Goal: Information Seeking & Learning: Compare options

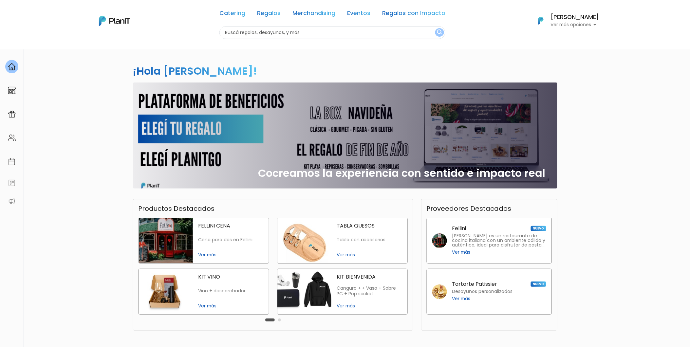
click at [269, 15] on link "Regalos" at bounding box center [269, 14] width 24 height 8
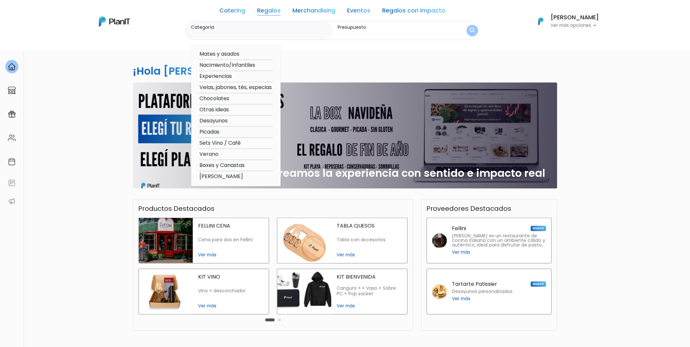
click at [228, 74] on option "Experiencias" at bounding box center [236, 76] width 74 height 8
type input "Experiencias"
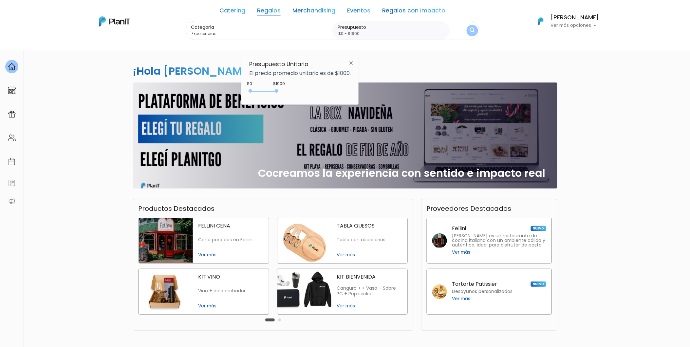
drag, startPoint x: 264, startPoint y: 92, endPoint x: 279, endPoint y: 92, distance: 14.8
click at [279, 92] on div "0 : 1900 0 1900" at bounding box center [286, 92] width 69 height 7
type input "$0 - $2000"
drag, startPoint x: 276, startPoint y: 91, endPoint x: 280, endPoint y: 91, distance: 3.6
click at [280, 91] on div at bounding box center [278, 91] width 4 height 4
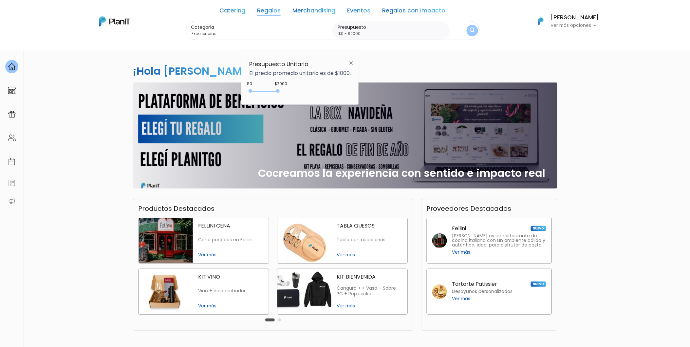
click at [470, 31] on img "submit" at bounding box center [473, 31] width 6 height 8
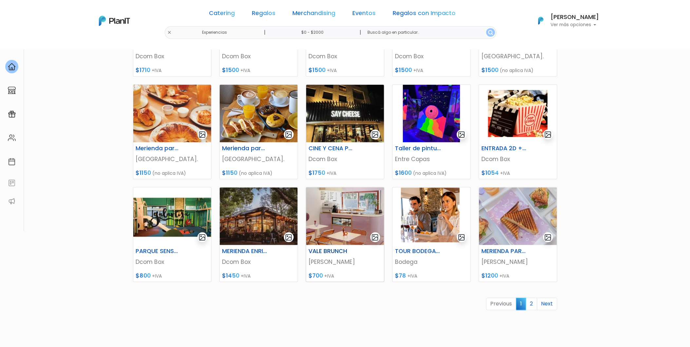
scroll to position [218, 0]
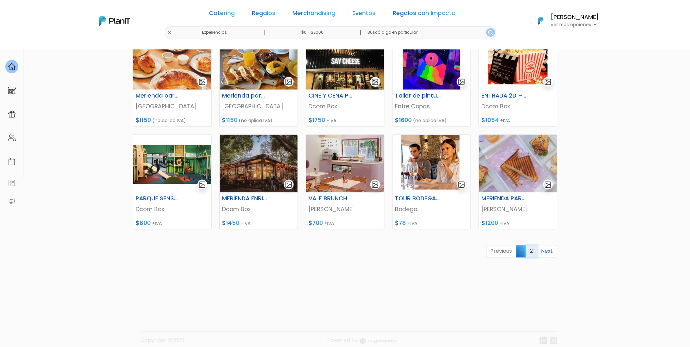
click at [530, 256] on link "2" at bounding box center [531, 251] width 11 height 12
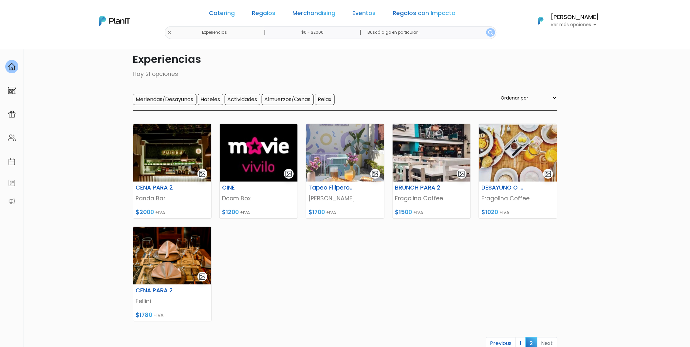
scroll to position [36, 0]
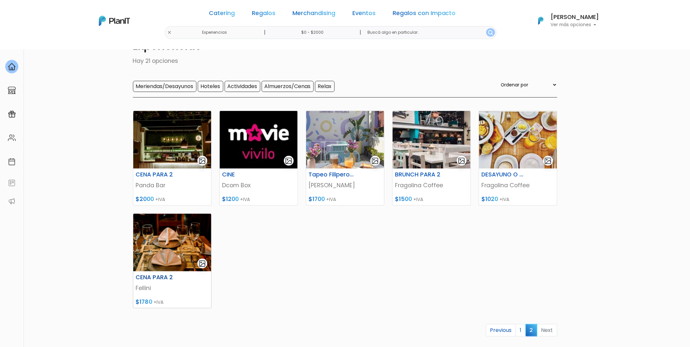
click at [177, 235] on img at bounding box center [172, 243] width 78 height 58
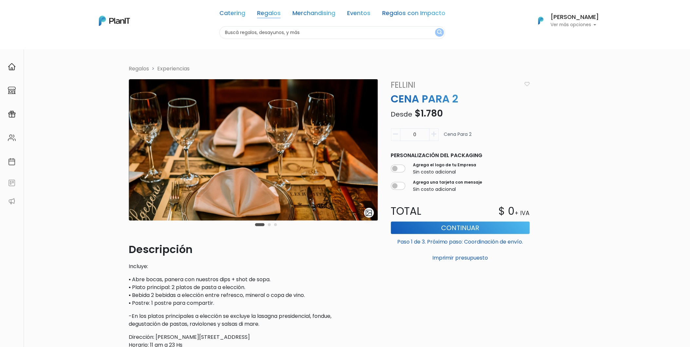
click at [270, 14] on link "Regalos" at bounding box center [269, 14] width 24 height 8
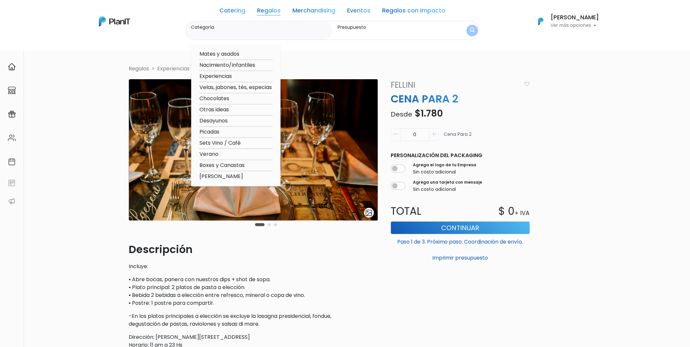
click at [302, 9] on link "Merchandising" at bounding box center [314, 12] width 43 height 8
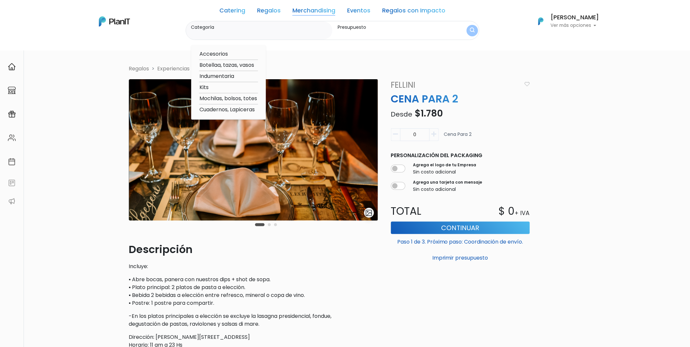
click at [236, 98] on option "Mochilas, bolsos, totes" at bounding box center [228, 99] width 59 height 8
type input "Mochilas, bolsos, totes"
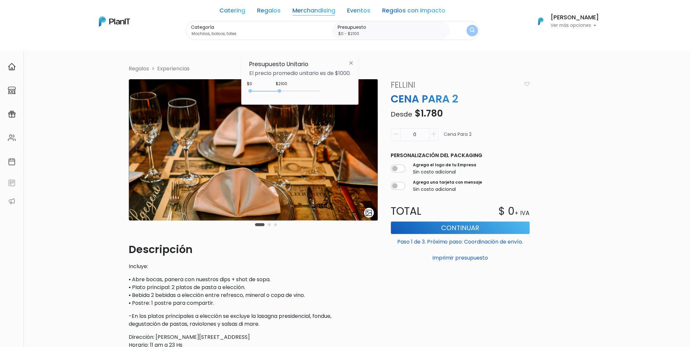
click at [281, 92] on div "0 : 2100 0 2100" at bounding box center [286, 92] width 69 height 7
click at [279, 92] on div "0 : 1950 0 1950" at bounding box center [286, 92] width 69 height 7
type input "$0 - $2000"
click at [280, 92] on div "0 : 2000 0 2000" at bounding box center [286, 92] width 69 height 7
click at [478, 27] on button "submit" at bounding box center [472, 30] width 12 height 12
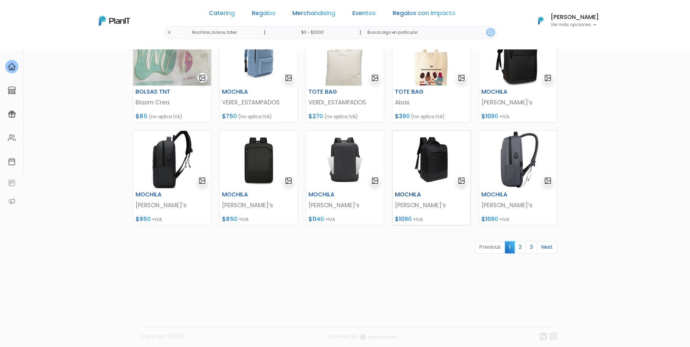
scroll to position [226, 0]
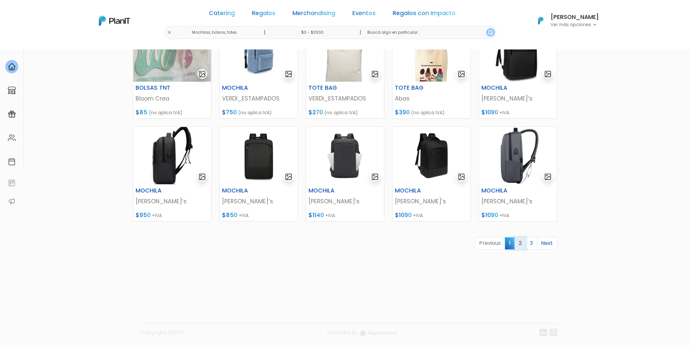
click at [518, 246] on link "2" at bounding box center [520, 244] width 11 height 12
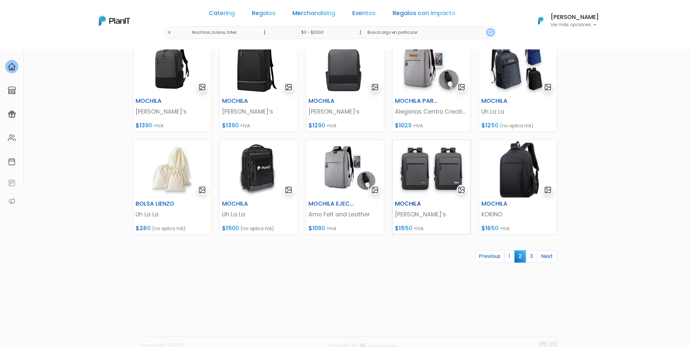
scroll to position [218, 0]
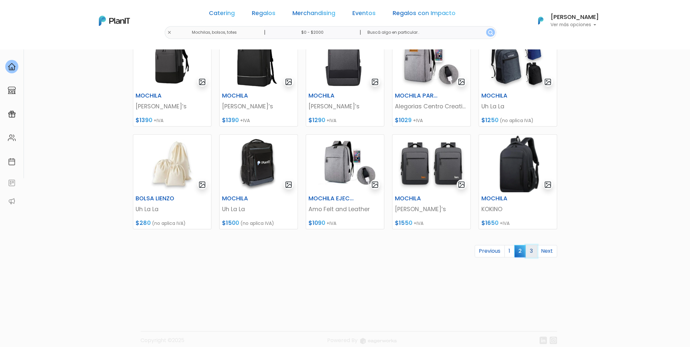
click at [533, 254] on link "3" at bounding box center [531, 251] width 11 height 12
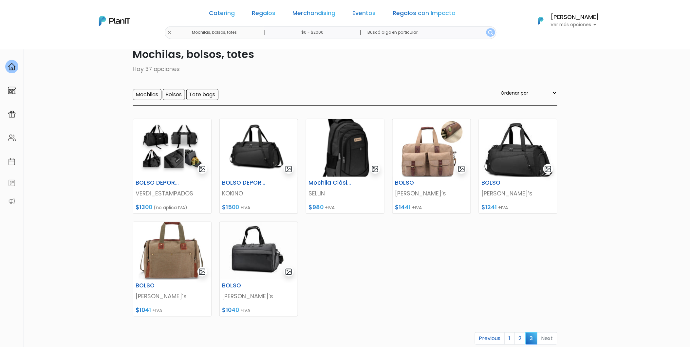
scroll to position [73, 0]
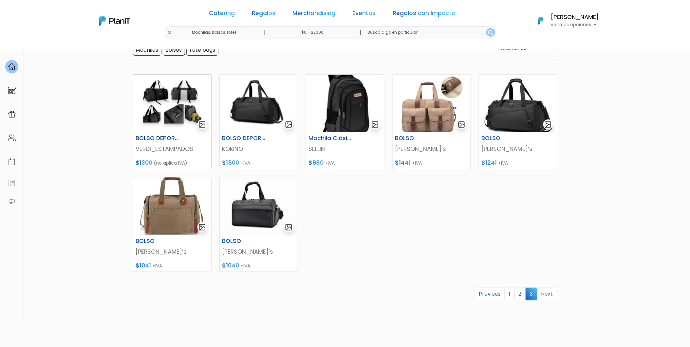
click at [175, 119] on img at bounding box center [172, 104] width 78 height 58
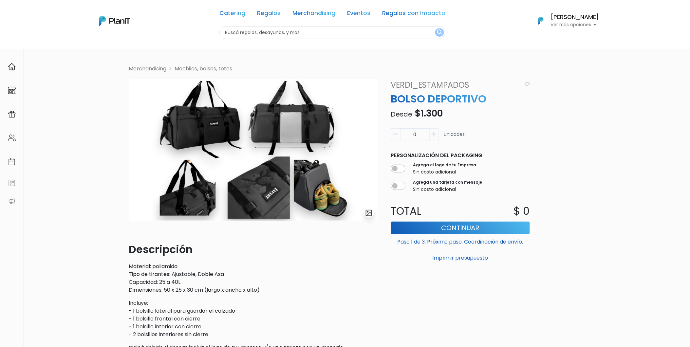
click at [223, 135] on img at bounding box center [253, 150] width 249 height 142
click at [370, 217] on img "submit" at bounding box center [369, 213] width 8 height 8
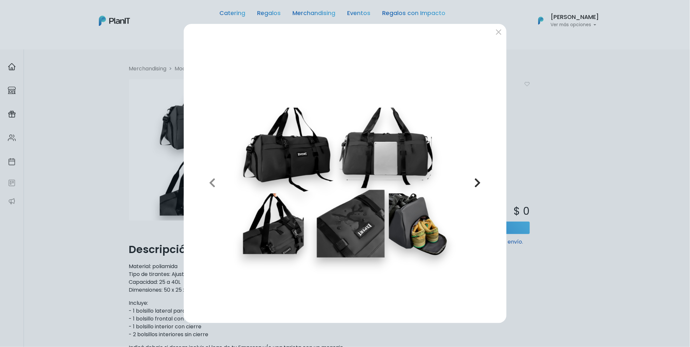
click at [485, 180] on button "Next" at bounding box center [478, 183] width 47 height 271
click at [475, 181] on icon "button" at bounding box center [478, 183] width 7 height 10
click at [569, 155] on div "Previous Next" at bounding box center [345, 173] width 690 height 347
click at [501, 31] on button "submit" at bounding box center [499, 32] width 10 height 10
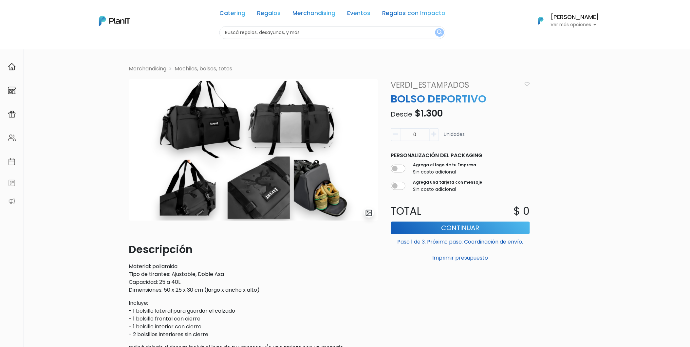
click at [182, 68] on link "Mochilas, bolsos, totes" at bounding box center [204, 69] width 58 height 8
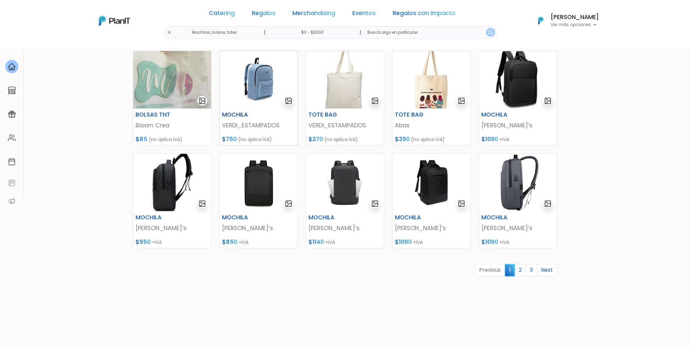
scroll to position [218, 0]
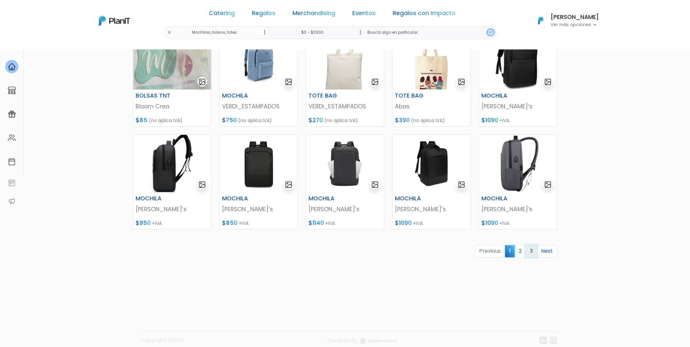
click at [534, 252] on link "3" at bounding box center [531, 251] width 11 height 12
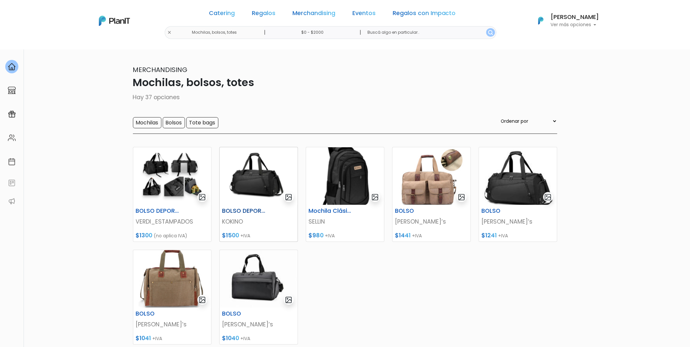
click at [240, 168] on img at bounding box center [259, 176] width 78 height 58
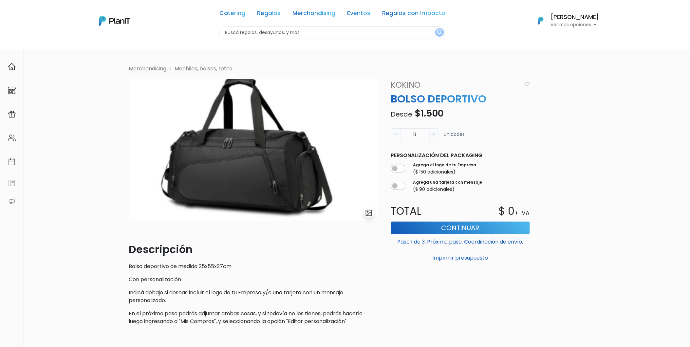
click at [183, 68] on link "Mochilas, bolsos, totes" at bounding box center [204, 69] width 58 height 8
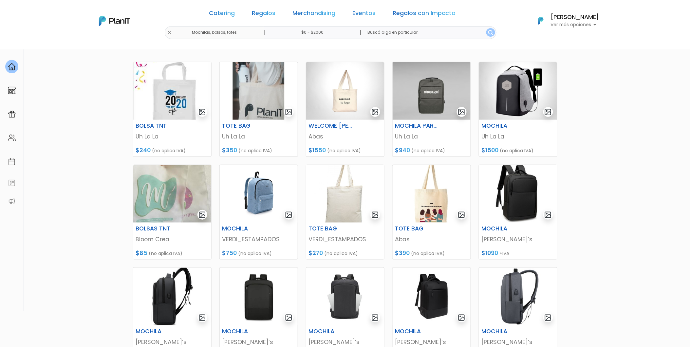
scroll to position [226, 0]
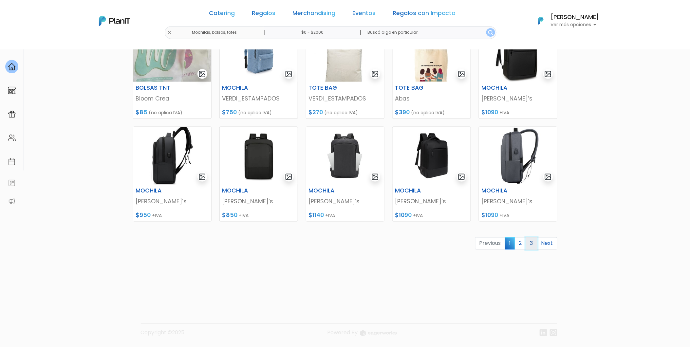
click at [529, 246] on link "3" at bounding box center [531, 244] width 11 height 12
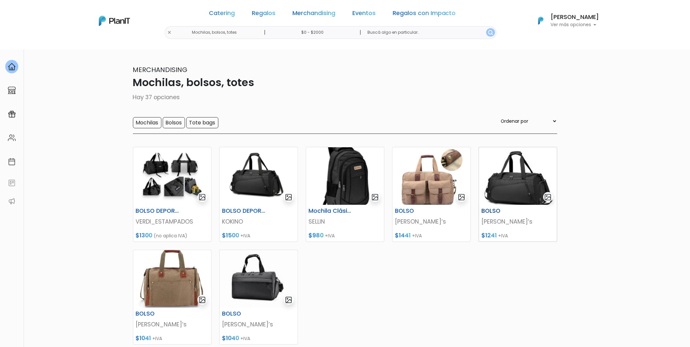
click at [525, 182] on img at bounding box center [518, 176] width 78 height 58
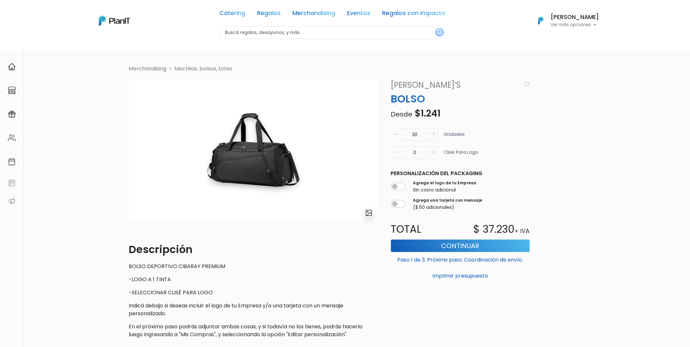
click at [165, 68] on li "Merchandising" at bounding box center [148, 69] width 38 height 8
click at [194, 71] on link "Mochilas, bolsos, totes" at bounding box center [204, 69] width 58 height 8
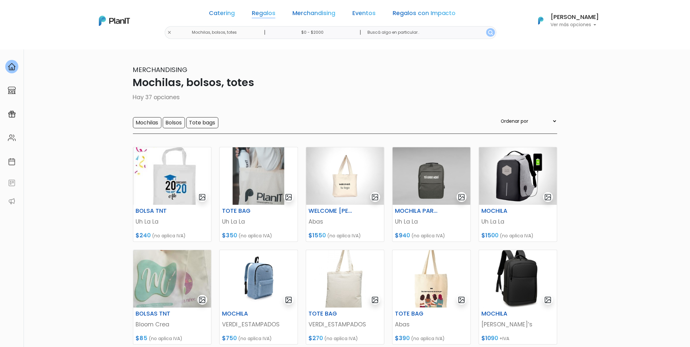
click at [272, 16] on link "Regalos" at bounding box center [264, 14] width 24 height 8
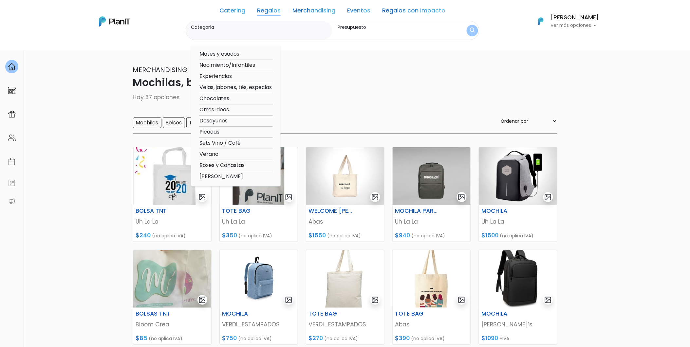
click at [325, 11] on link "Merchandising" at bounding box center [314, 12] width 43 height 8
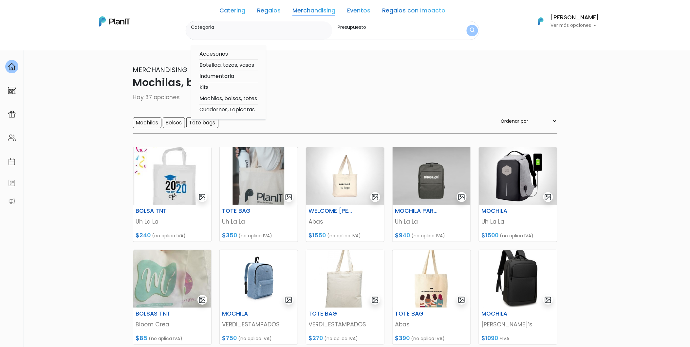
click at [227, 54] on option "Accesorios" at bounding box center [228, 54] width 59 height 8
type input "Accesorios"
type input "$0 - $2000"
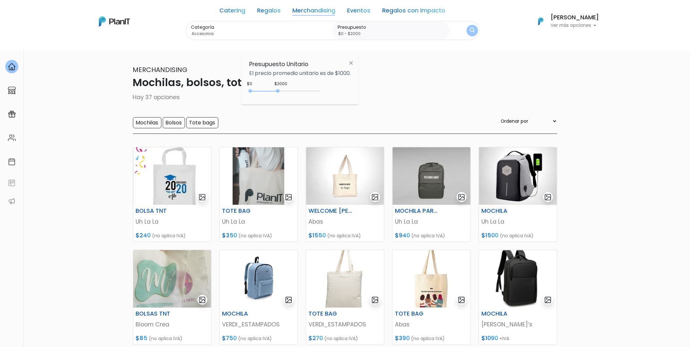
click at [468, 33] on button "submit" at bounding box center [472, 30] width 11 height 11
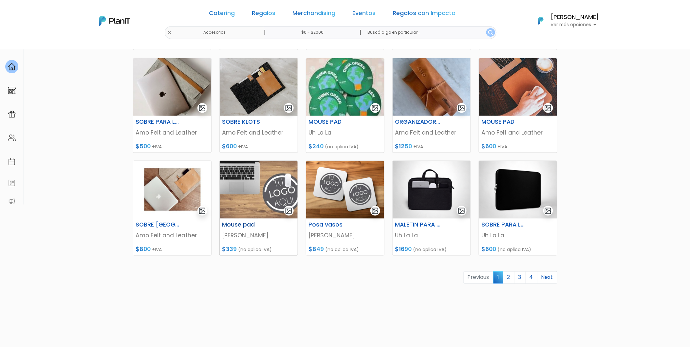
scroll to position [218, 0]
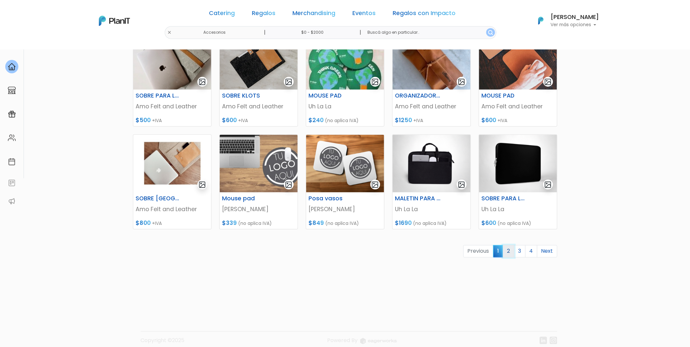
click at [507, 252] on link "2" at bounding box center [508, 251] width 11 height 12
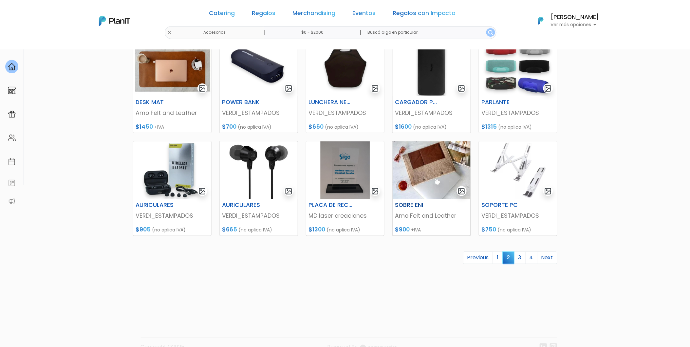
scroll to position [218, 0]
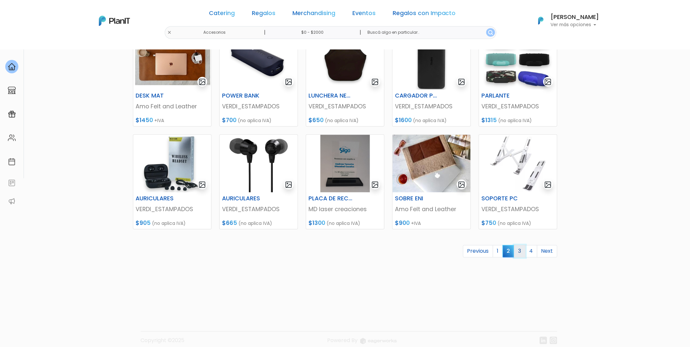
click at [522, 253] on link "3" at bounding box center [520, 251] width 11 height 12
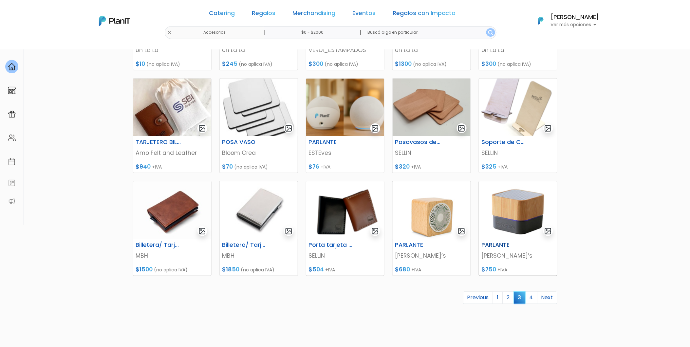
scroll to position [182, 0]
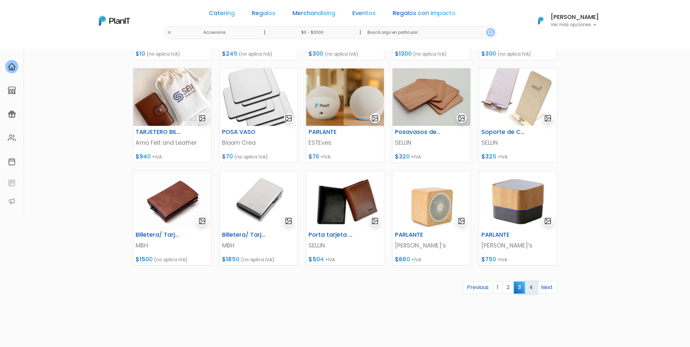
click at [535, 294] on link "4" at bounding box center [532, 288] width 12 height 12
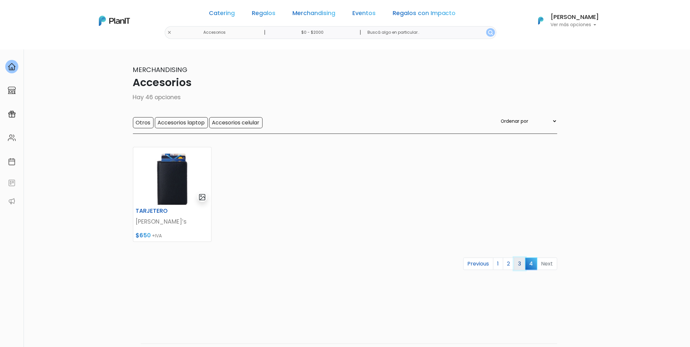
click at [518, 267] on link "3" at bounding box center [520, 264] width 11 height 12
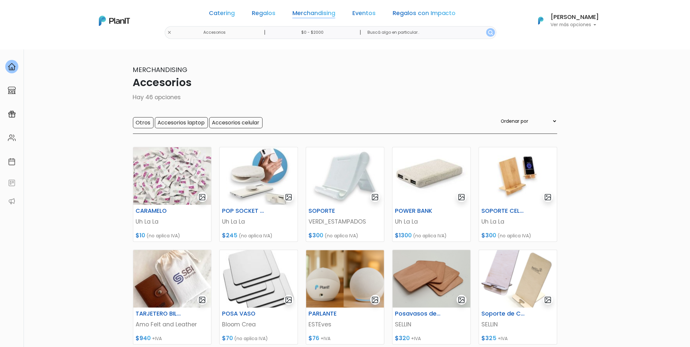
click at [326, 15] on link "Merchandising" at bounding box center [314, 14] width 43 height 8
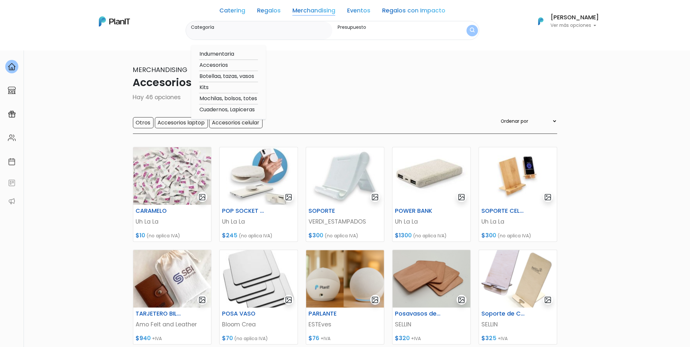
click at [229, 53] on option "Indumentaria" at bounding box center [228, 54] width 59 height 8
type input "Indumentaria"
type input "$0 - $2000"
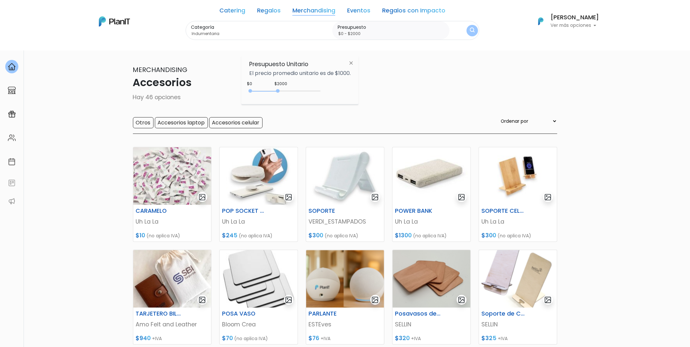
click at [476, 28] on button "submit" at bounding box center [472, 30] width 11 height 11
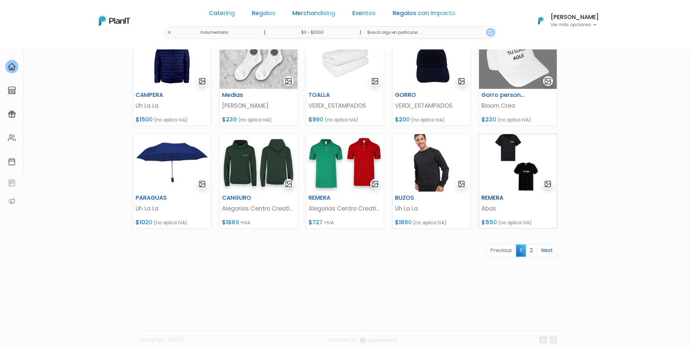
scroll to position [226, 0]
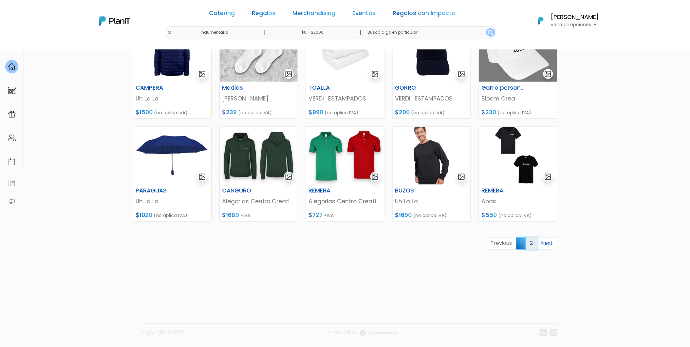
click at [532, 243] on link "2" at bounding box center [531, 244] width 11 height 12
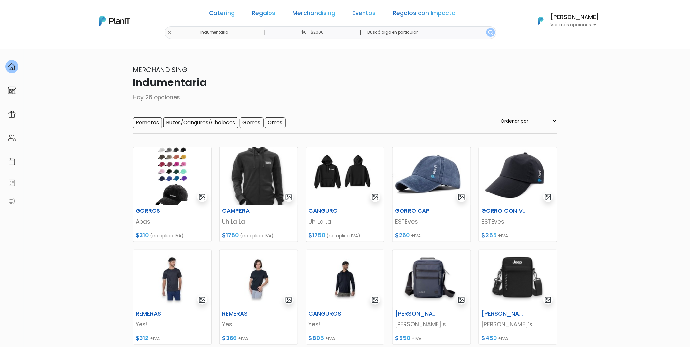
click at [304, 12] on link "Merchandising" at bounding box center [314, 14] width 43 height 8
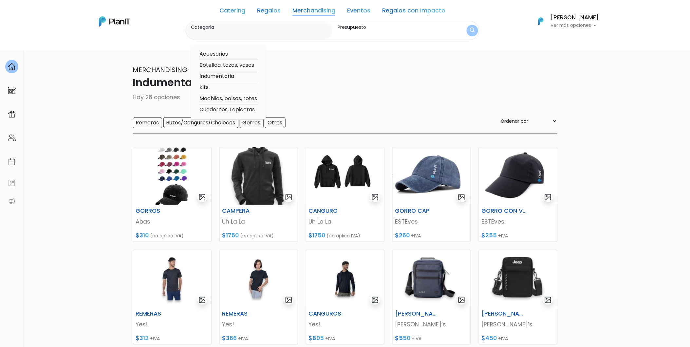
click at [223, 64] on option "Botellaa, tazas, vasos" at bounding box center [228, 65] width 59 height 8
type input "Botellaa, tazas, vasos"
type input "$0 - $2000"
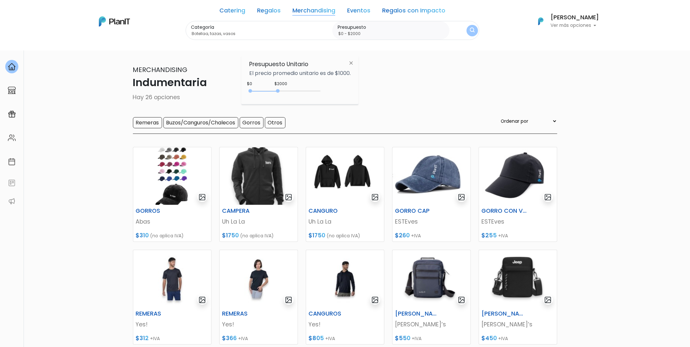
click at [470, 33] on button "submit" at bounding box center [472, 30] width 11 height 11
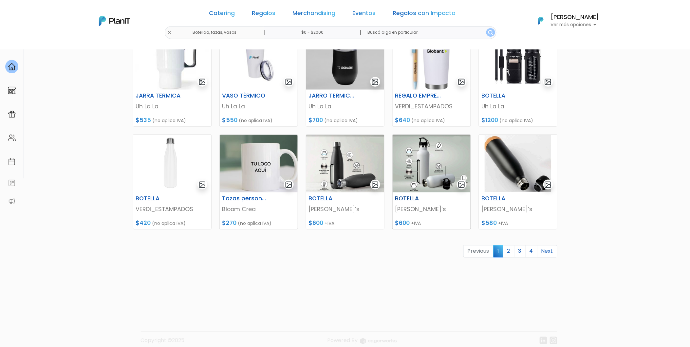
scroll to position [226, 0]
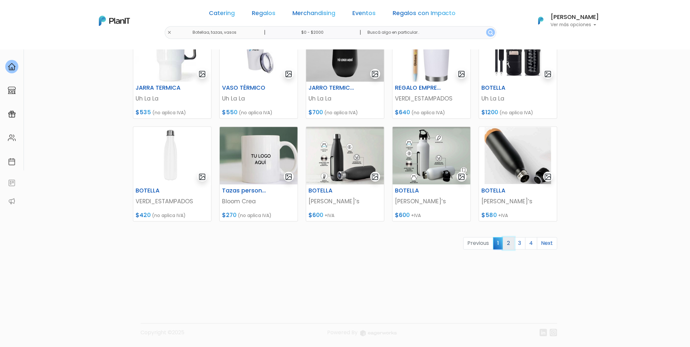
click at [508, 246] on link "2" at bounding box center [508, 244] width 11 height 12
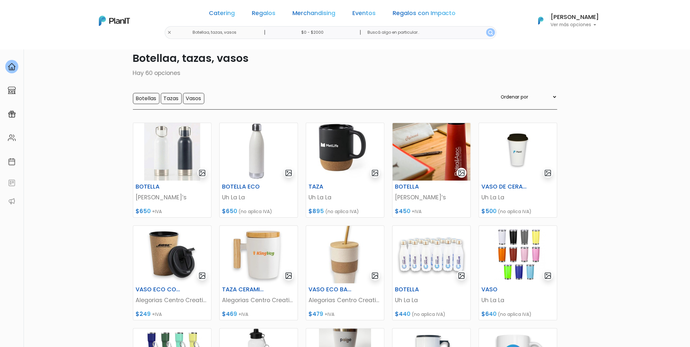
scroll to position [146, 0]
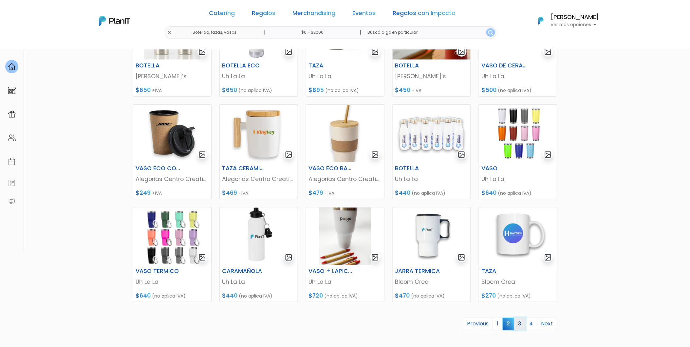
click at [524, 326] on link "3" at bounding box center [520, 324] width 11 height 12
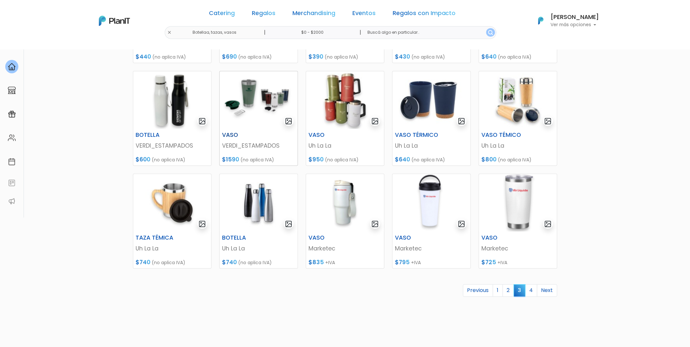
scroll to position [218, 0]
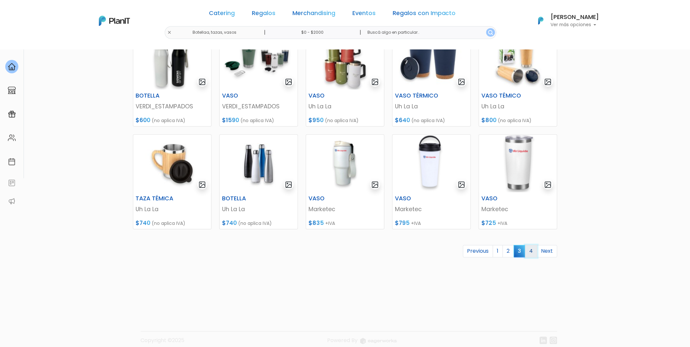
click at [535, 255] on link "4" at bounding box center [532, 251] width 12 height 12
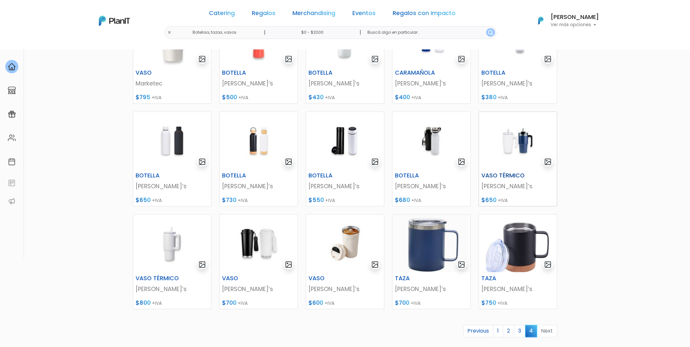
scroll to position [146, 0]
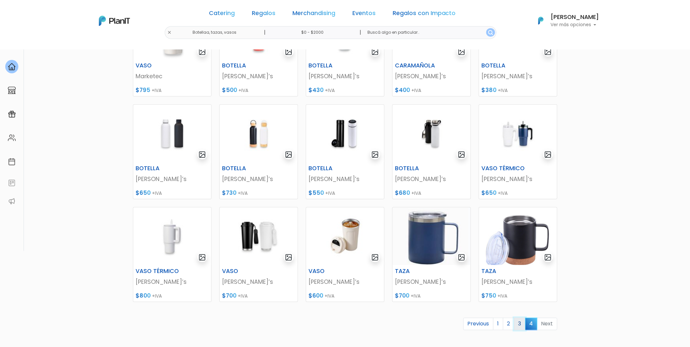
click at [518, 323] on link "3" at bounding box center [520, 324] width 11 height 12
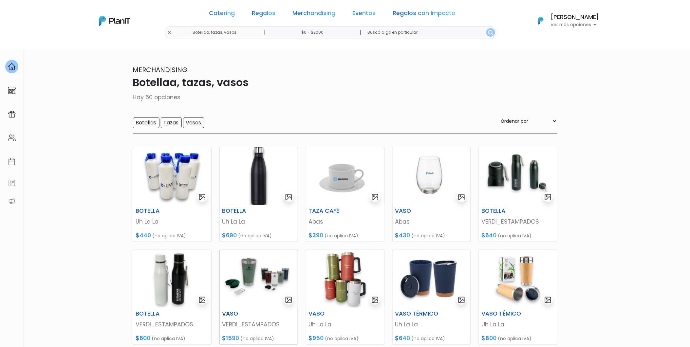
click at [243, 276] on img at bounding box center [259, 279] width 78 height 58
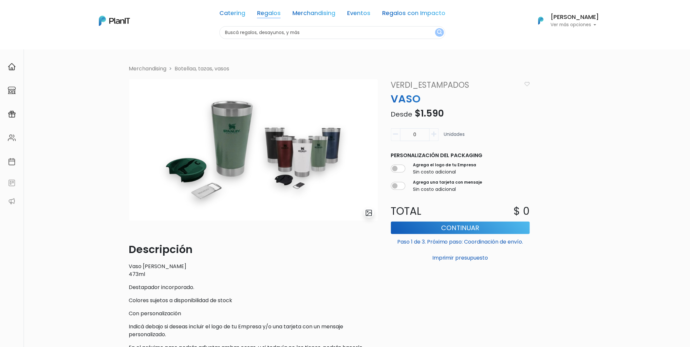
click at [270, 13] on link "Regalos" at bounding box center [269, 14] width 24 height 8
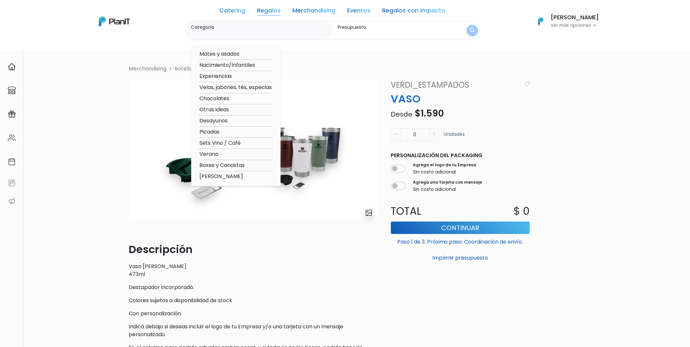
click at [226, 74] on option "Experiencias" at bounding box center [236, 76] width 74 height 8
type input "Experiencias"
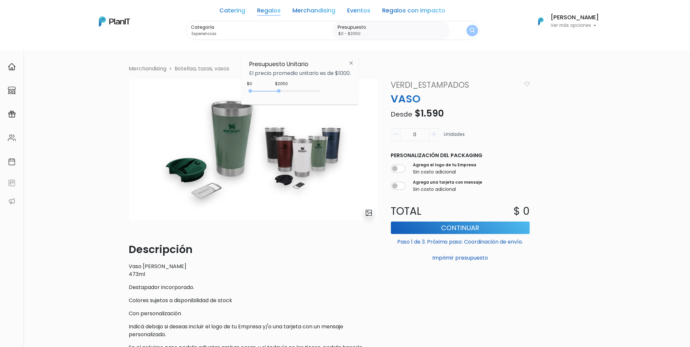
type input "$0 - $2000"
drag, startPoint x: 277, startPoint y: 90, endPoint x: 280, endPoint y: 93, distance: 3.7
click at [280, 93] on div "0 : 2000 0 2000" at bounding box center [286, 92] width 69 height 7
click at [477, 34] on div "Categoría Experiencias Mates y asados Nacimiento/Infantiles Experiencias Velas,…" at bounding box center [333, 30] width 294 height 19
click at [473, 32] on img "submit" at bounding box center [472, 31] width 5 height 7
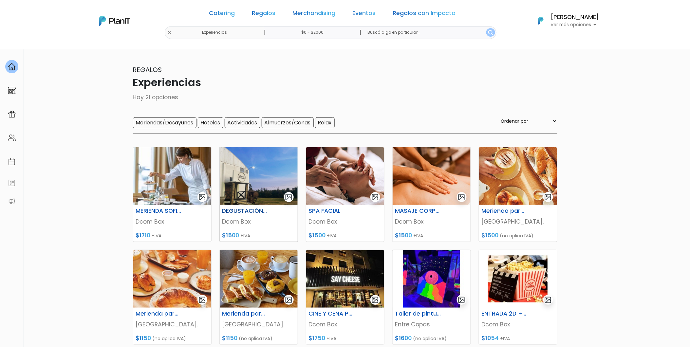
click at [243, 165] on img at bounding box center [259, 176] width 78 height 58
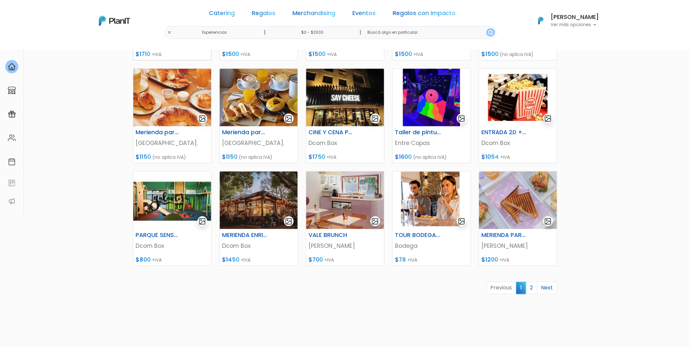
scroll to position [182, 0]
click at [537, 293] on link "2" at bounding box center [531, 288] width 11 height 12
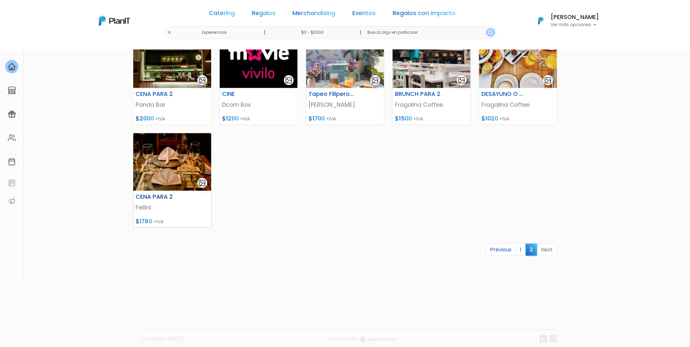
scroll to position [123, 0]
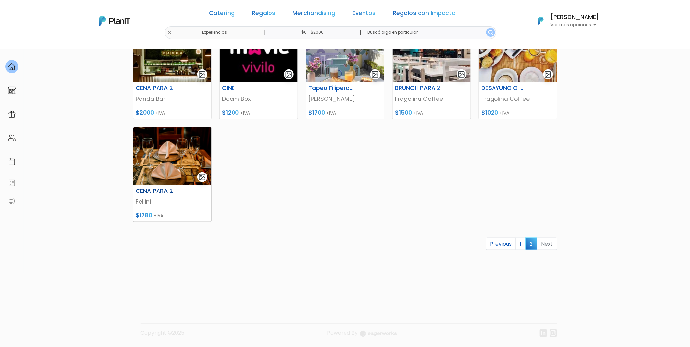
click at [172, 159] on img at bounding box center [172, 156] width 78 height 58
